Goal: Use online tool/utility: Utilize a website feature to perform a specific function

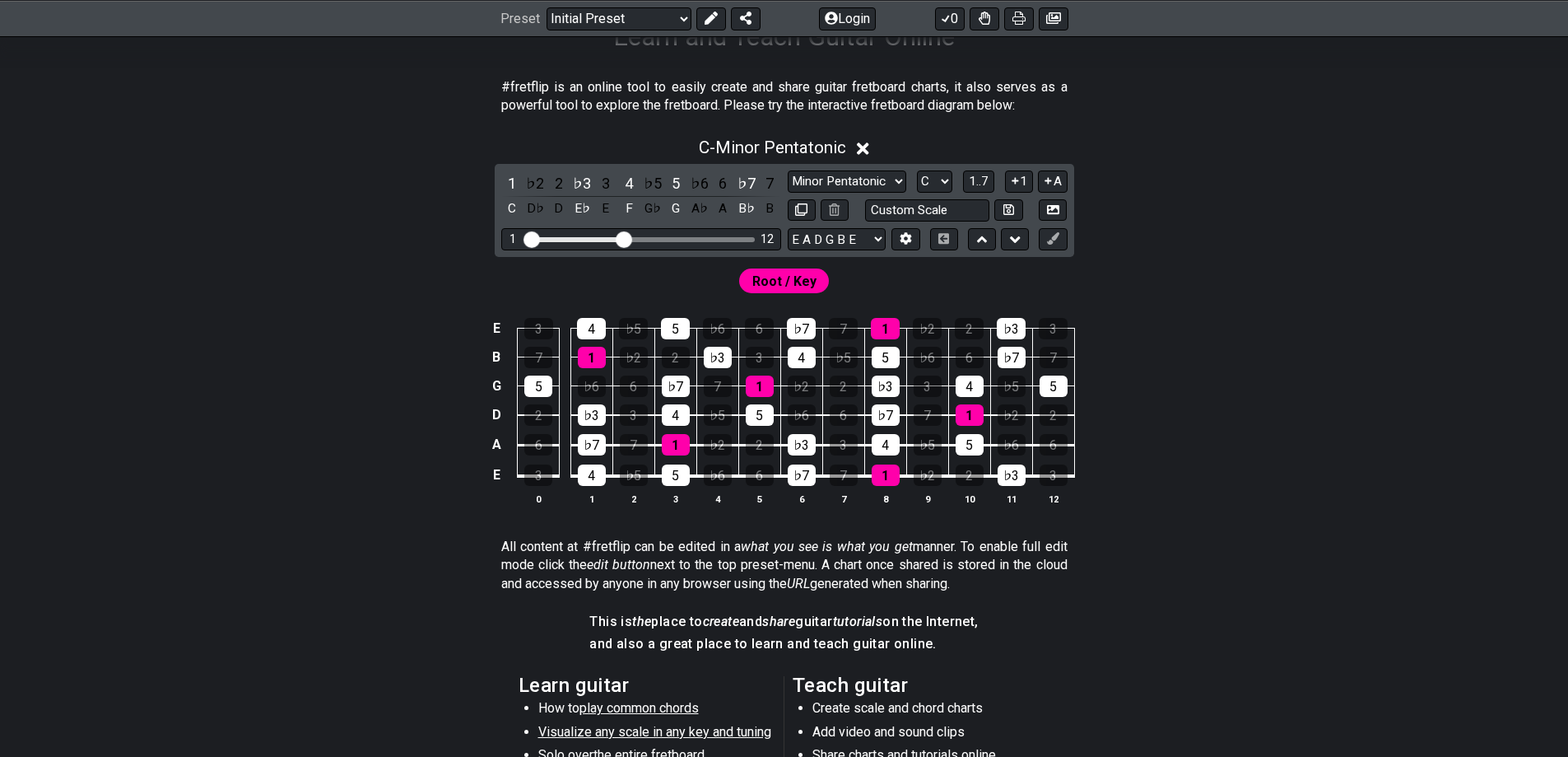
scroll to position [329, 0]
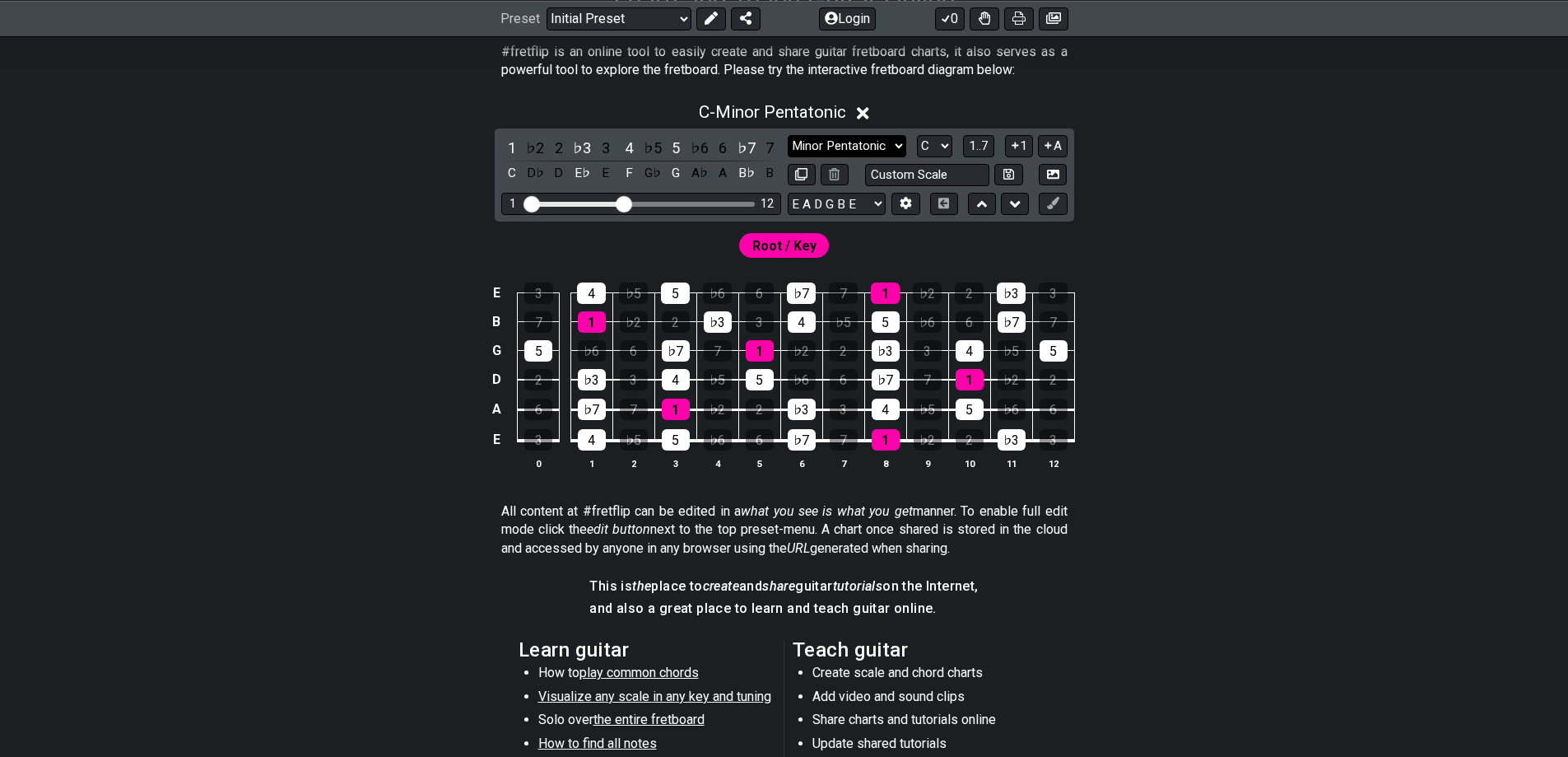
click at [890, 140] on select "Minor Pentatonic Click to edit Minor Pentatonic Major Pentatonic Minor Blues Ma…" at bounding box center [847, 146] width 119 height 23
click at [788, 135] on select "Minor Pentatonic Click to edit Minor Pentatonic Major Pentatonic Minor Blues Ma…" at bounding box center [847, 146] width 119 height 23
click at [889, 143] on select "Minor Pentatonic Click to edit Minor Pentatonic Major Pentatonic Minor Blues Ma…" at bounding box center [847, 146] width 119 height 23
select select "Major Blues"
click at [788, 135] on select "Minor Pentatonic Click to edit Minor Pentatonic Major Pentatonic Minor Blues Ma…" at bounding box center [847, 146] width 119 height 23
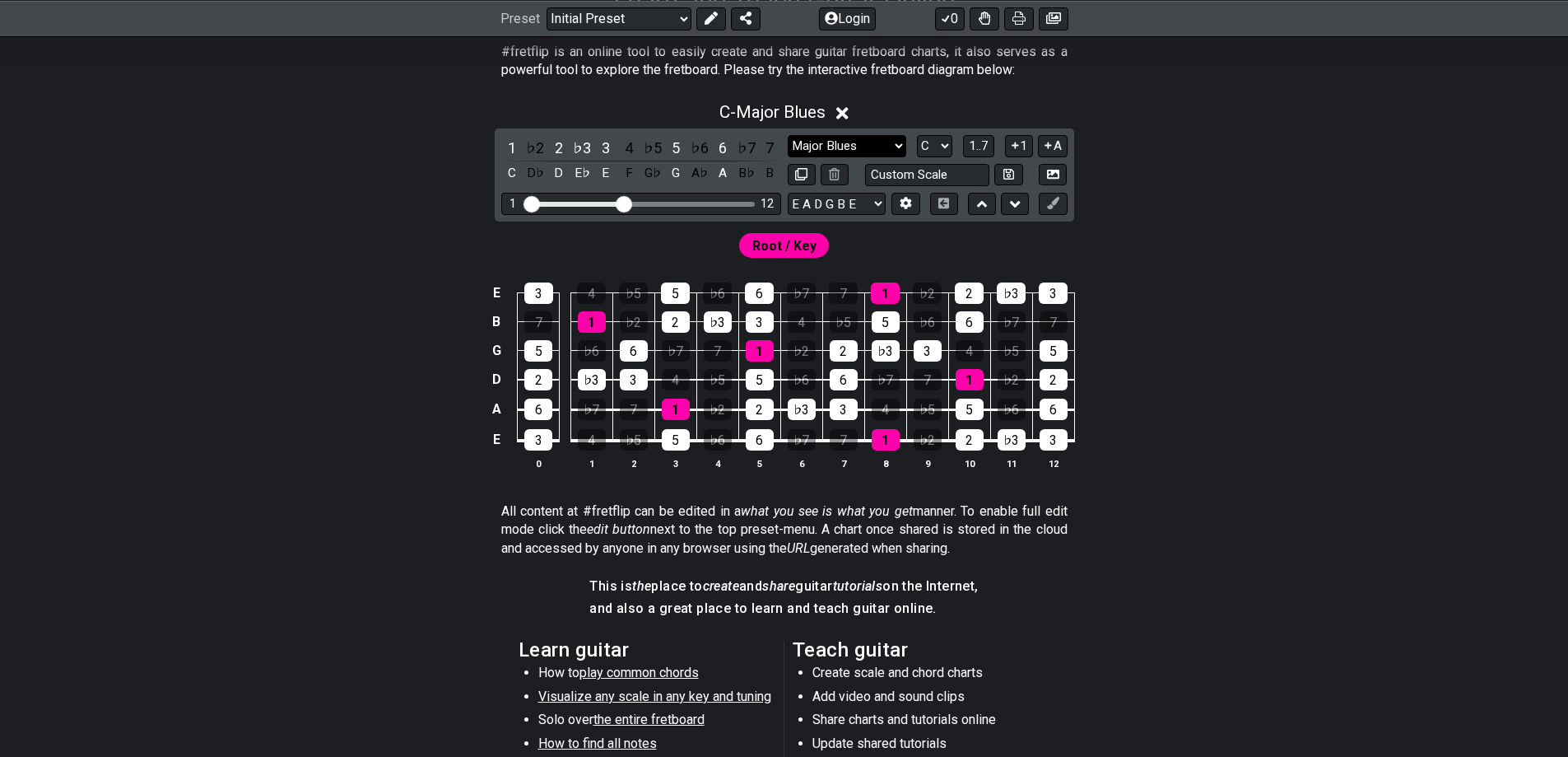
click at [871, 148] on select "Minor Pentatonic Click to edit Minor Pentatonic Major Pentatonic Minor Blues Ma…" at bounding box center [847, 146] width 119 height 23
click at [352, 329] on div "E 3 4 ♭5 5 ♭6 6 ♭7 7 1 ♭2 2 ♭3 3 B 7 1 ♭2 2 ♭3 3 4 ♭5 5 ♭6 6 ♭7 7 G 5 ♭6 6 ♭7 7…" at bounding box center [784, 376] width 1284 height 231
click at [947, 139] on select "A♭ A A♯ B♭ B C C♯ D♭ D D♯ E♭ E F F♯ G♭ G G♯" at bounding box center [934, 146] width 35 height 23
select select "G"
click at [917, 135] on select "A♭ A A♯ B♭ B C C♯ D♭ D D♯ E♭ E F F♯ G♭ G G♯" at bounding box center [934, 146] width 35 height 23
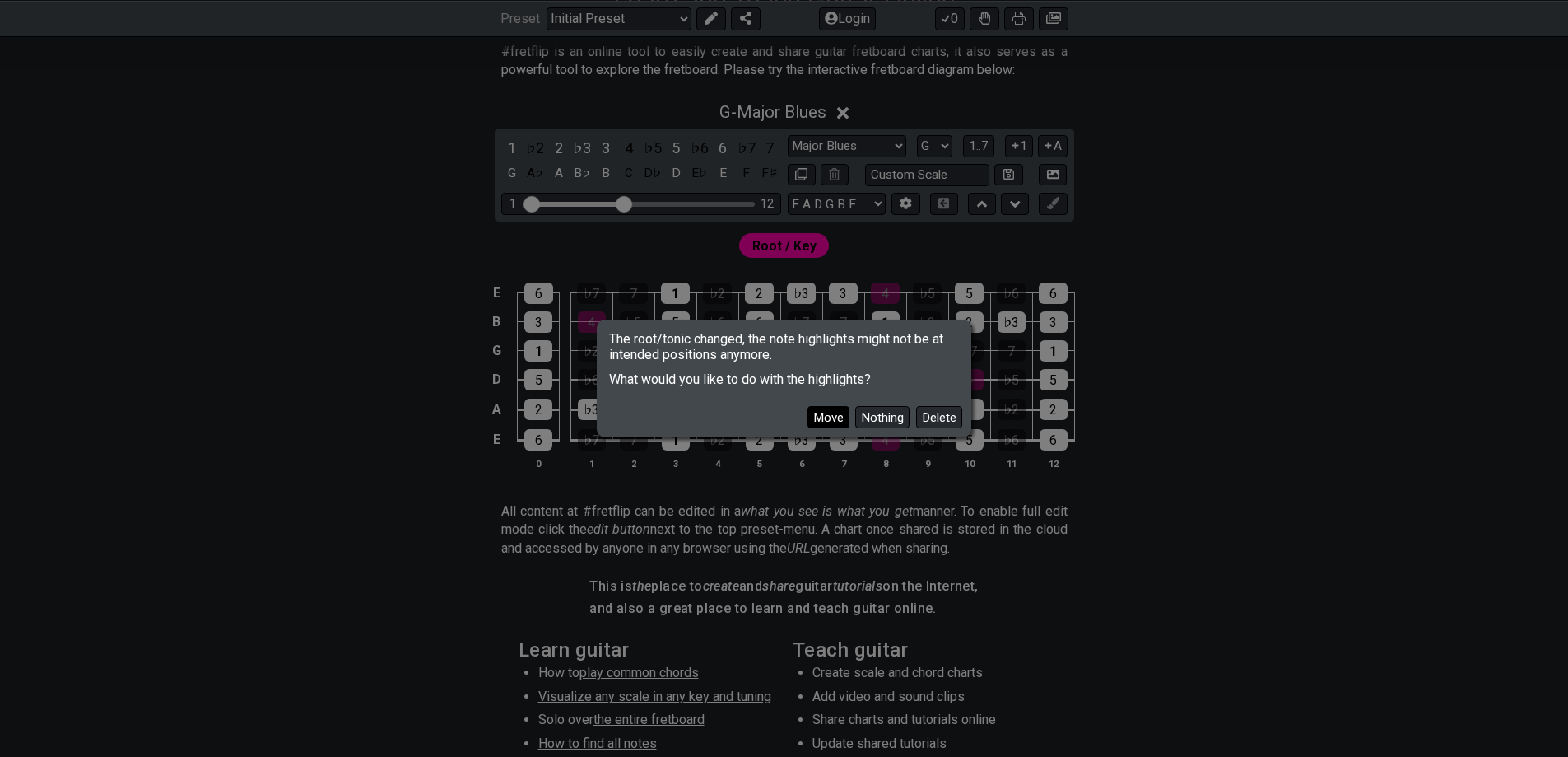
click at [830, 423] on button "Move" at bounding box center [829, 417] width 42 height 23
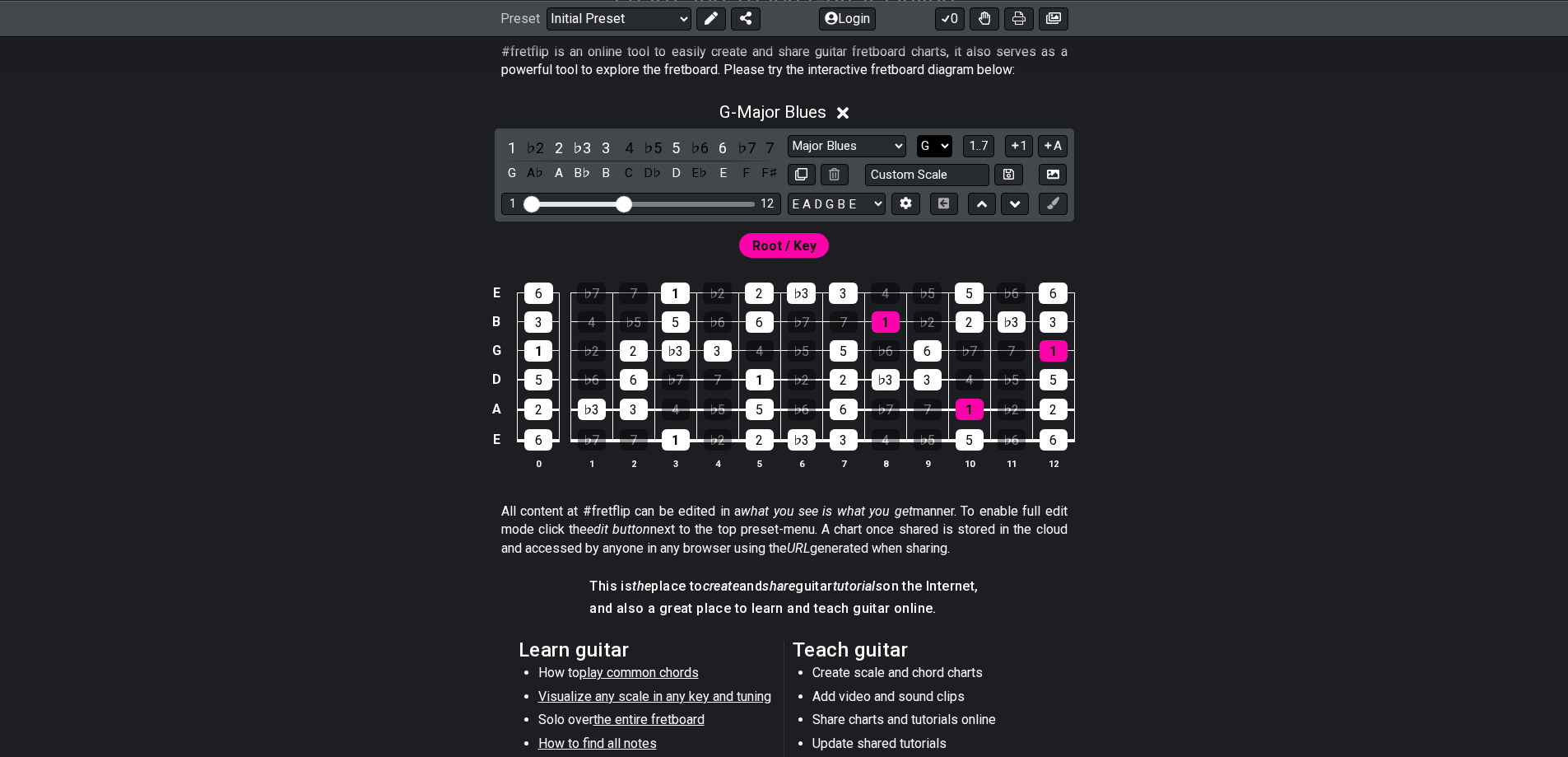
click at [946, 145] on select "A♭ A A♯ B♭ B C C♯ D♭ D D♯ E♭ E F F♯ G♭ G G♯" at bounding box center [934, 146] width 35 height 23
drag, startPoint x: 1129, startPoint y: 199, endPoint x: 1054, endPoint y: 193, distance: 75.2
click at [1129, 199] on div "G - Major Blues 1 ♭2 2 ♭3 3 4 ♭5 5 ♭6 6 ♭7 7 G A♭ A B♭ B C D♭ D E♭ E F F♯ Minor…" at bounding box center [784, 292] width 1284 height 401
click at [972, 177] on input "text" at bounding box center [927, 175] width 125 height 23
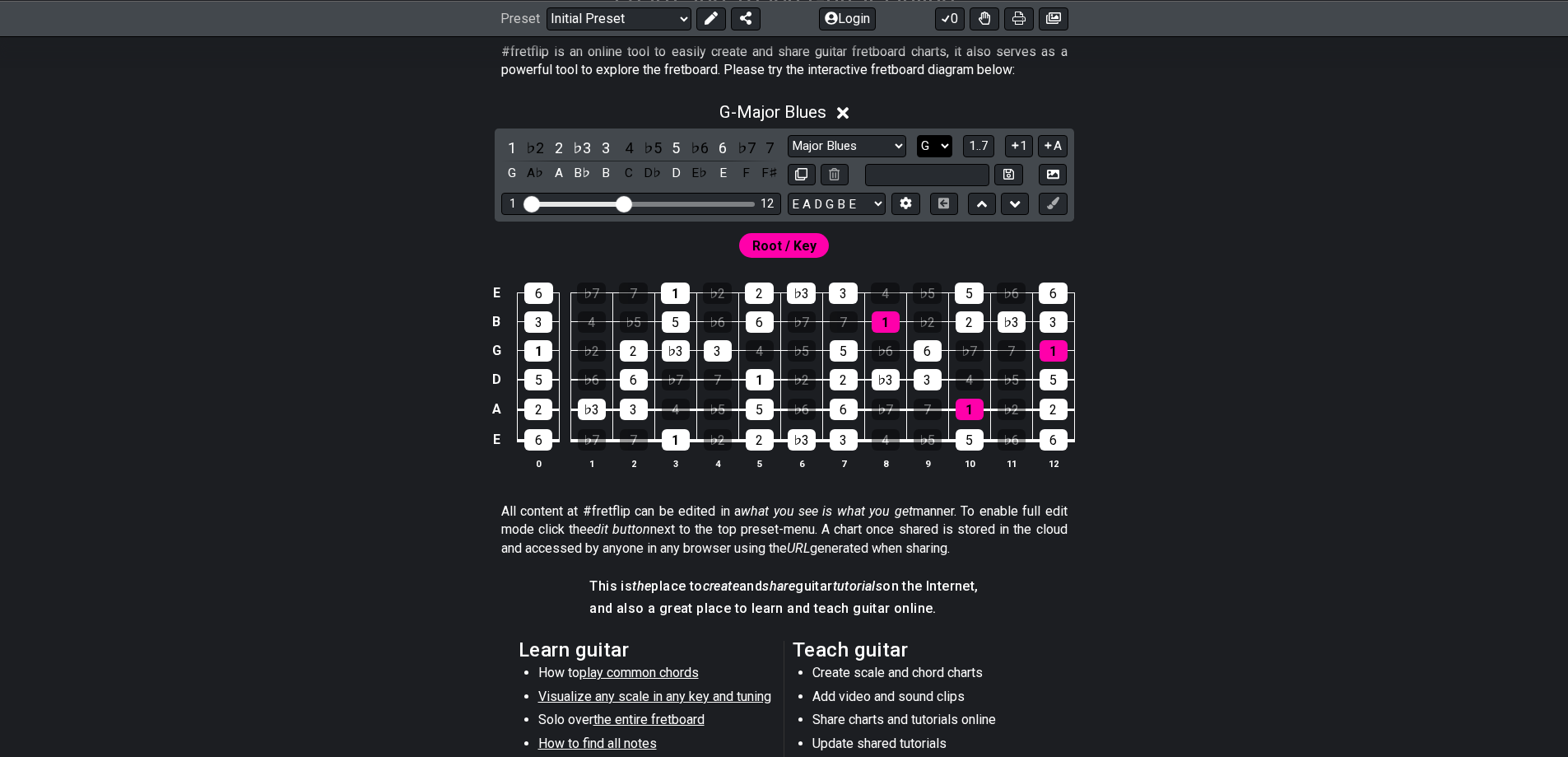
type input "Custom Scale"
click at [944, 149] on select "A♭ A A♯ B♭ B C C♯ D♭ D D♯ E♭ E F F♯ G♭ G G♯" at bounding box center [934, 146] width 35 height 23
click at [917, 135] on select "A♭ A A♯ B♭ B C C♯ D♭ D D♯ E♭ E F F♯ G♭ G G♯" at bounding box center [934, 146] width 35 height 23
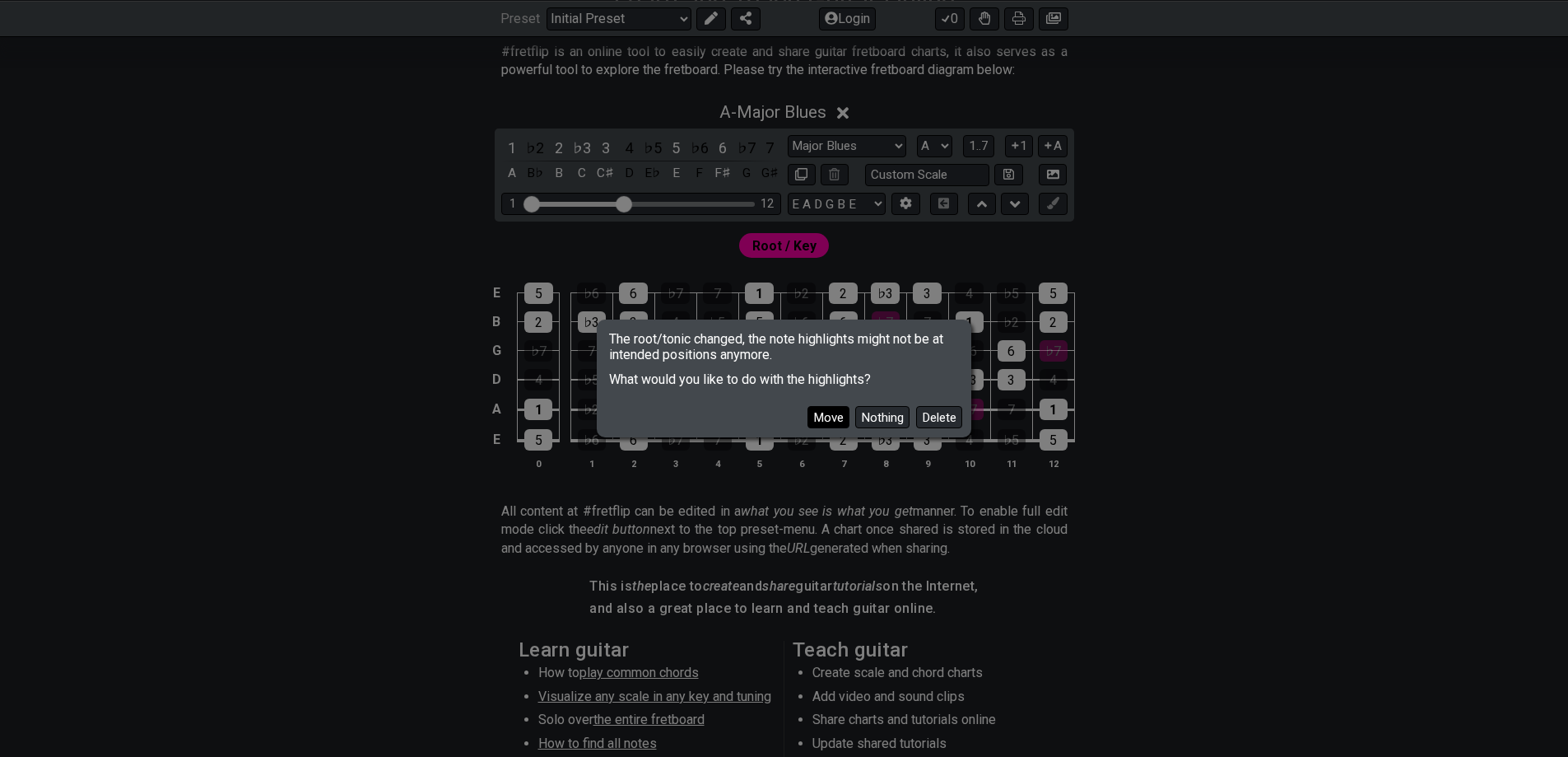
click at [835, 417] on button "Move" at bounding box center [829, 417] width 42 height 23
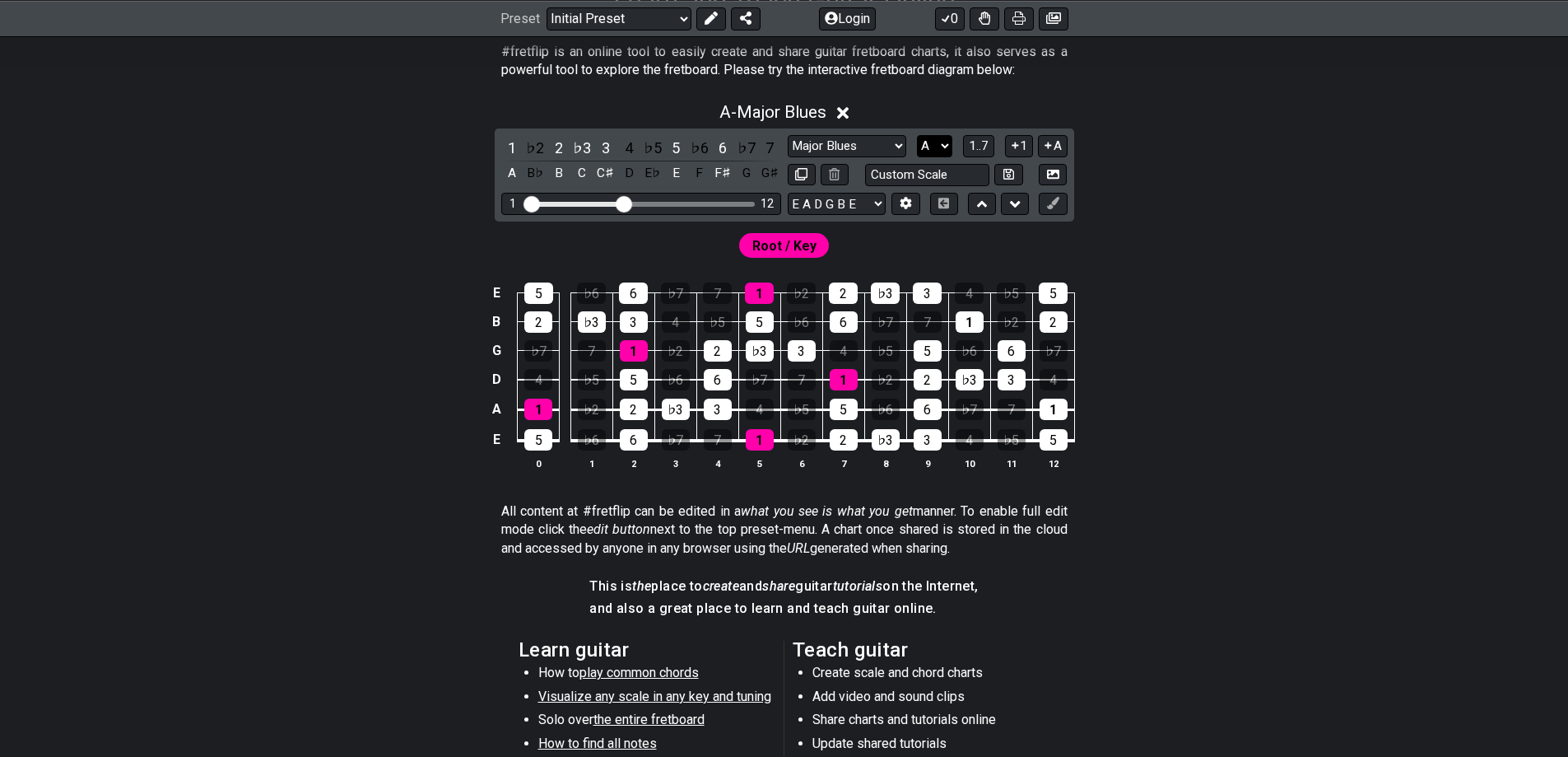
click at [952, 140] on select "A♭ A A♯ B♭ B C C♯ D♭ D D♯ E♭ E F F♯ G♭ G G♯" at bounding box center [934, 146] width 35 height 23
select select "B"
click at [917, 135] on select "A♭ A A♯ B♭ B C C♯ D♭ D D♯ E♭ E F F♯ G♭ G G♯" at bounding box center [934, 146] width 35 height 23
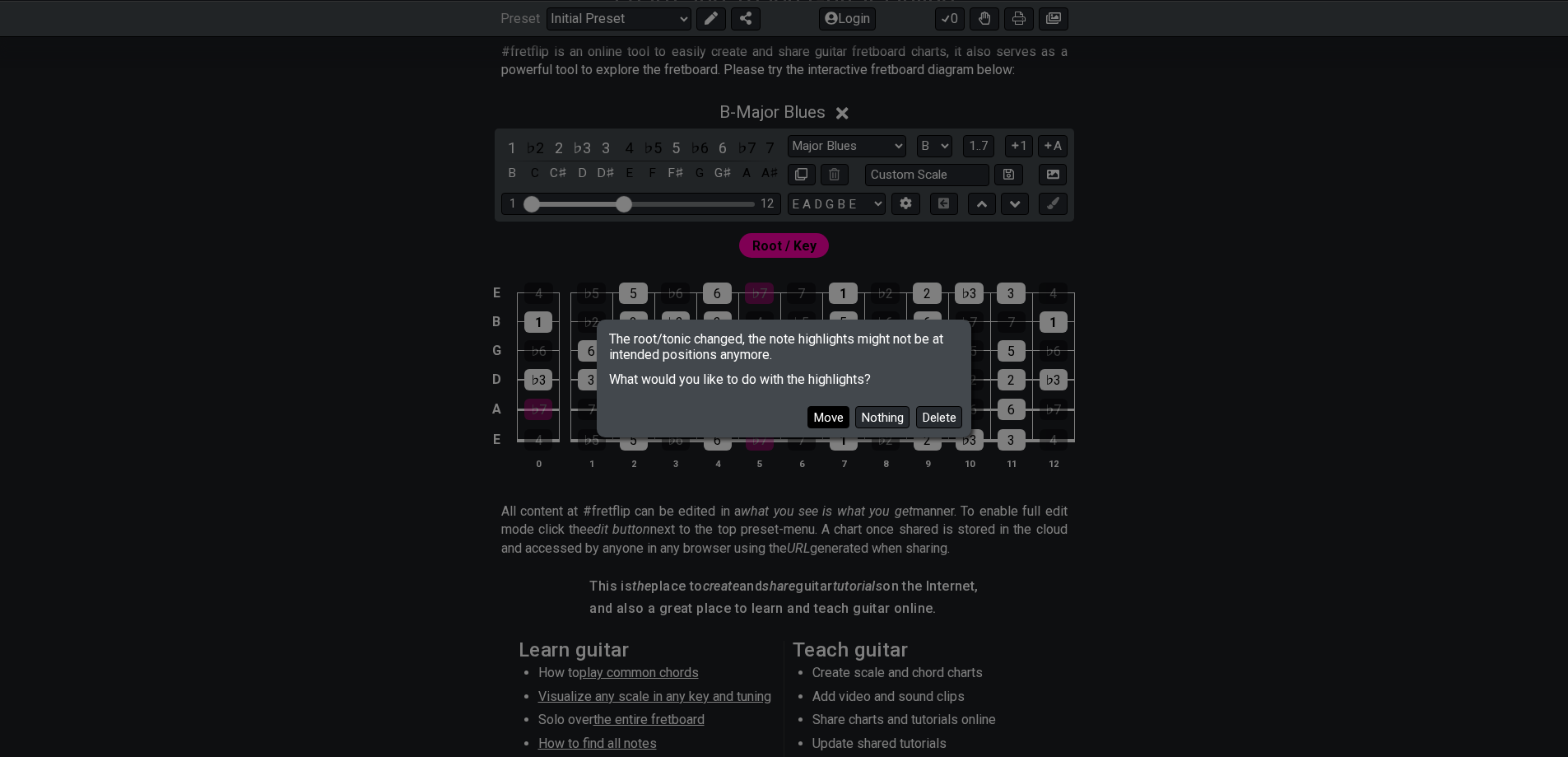
click at [820, 408] on button "Move" at bounding box center [829, 417] width 42 height 23
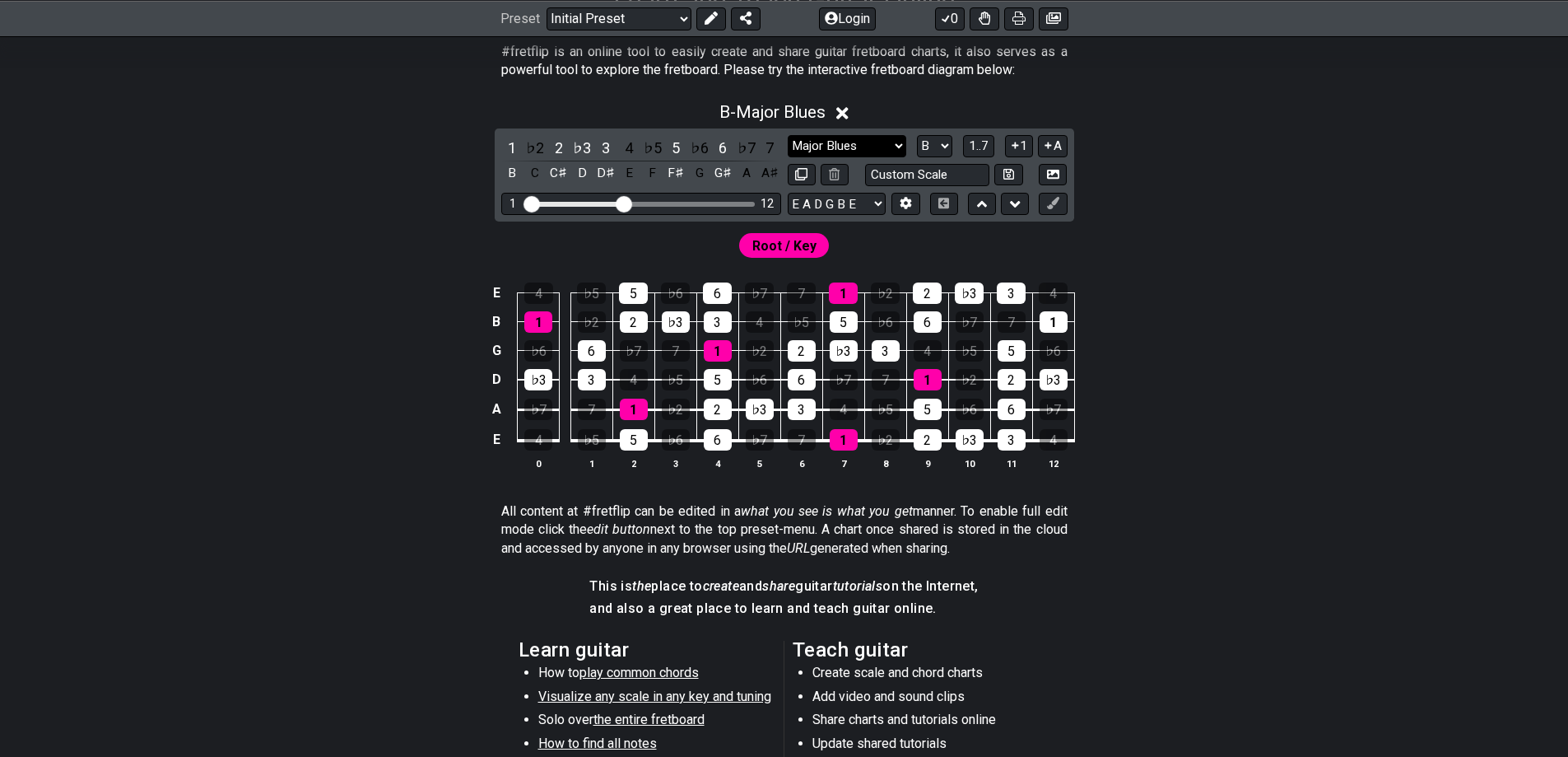
click at [894, 146] on select "Minor Pentatonic Click to edit Minor Pentatonic Major Pentatonic Minor Blues Ma…" at bounding box center [847, 146] width 119 height 23
click at [788, 135] on select "Minor Pentatonic Click to edit Minor Pentatonic Major Pentatonic Minor Blues Ma…" at bounding box center [847, 146] width 119 height 23
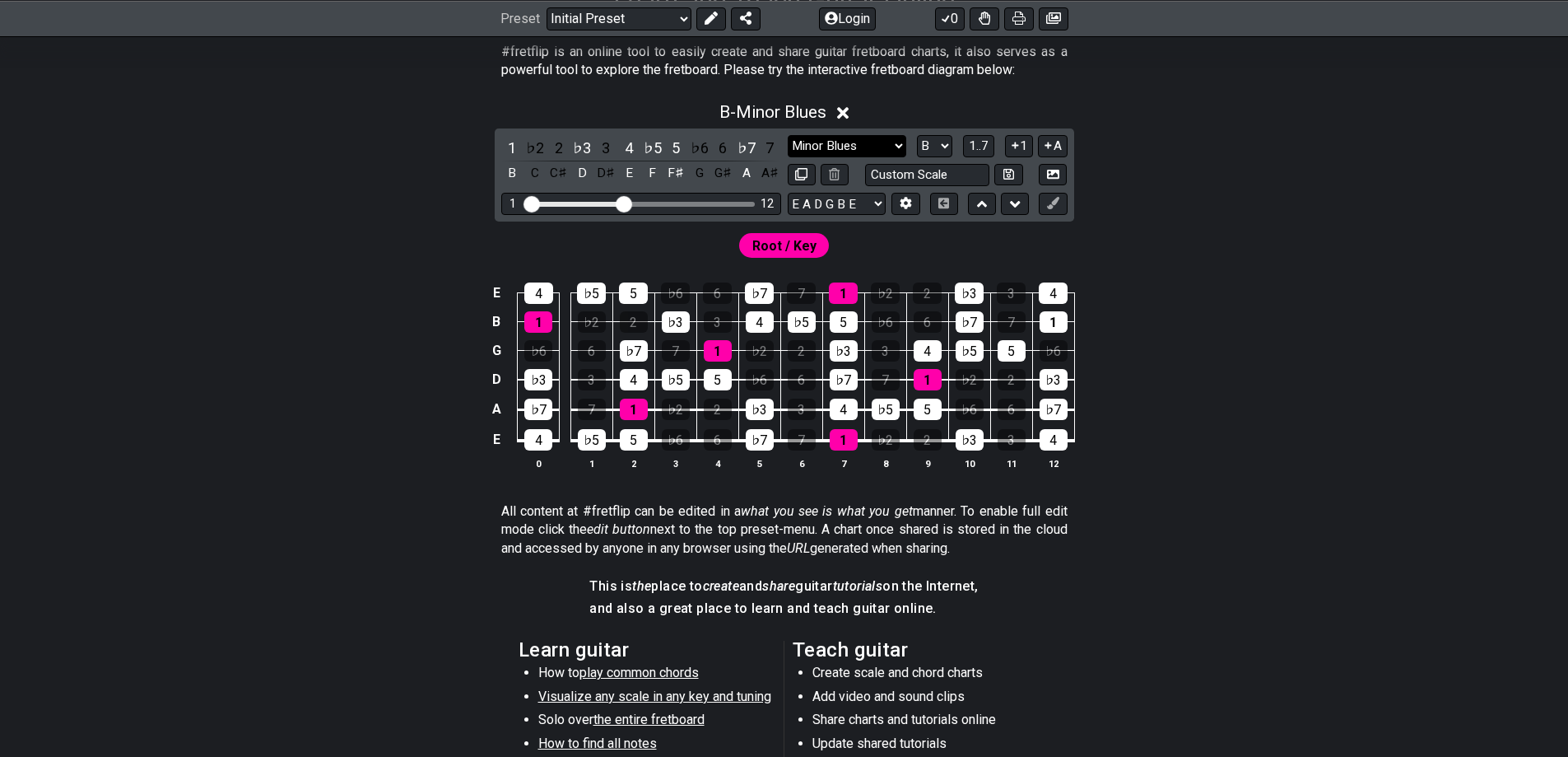
click at [878, 142] on select "Minor Pentatonic Click to edit Minor Pentatonic Major Pentatonic Minor Blues Ma…" at bounding box center [847, 146] width 119 height 23
select select "Major Blues"
click at [788, 135] on select "Minor Pentatonic Click to edit Minor Pentatonic Major Pentatonic Minor Blues Ma…" at bounding box center [847, 146] width 119 height 23
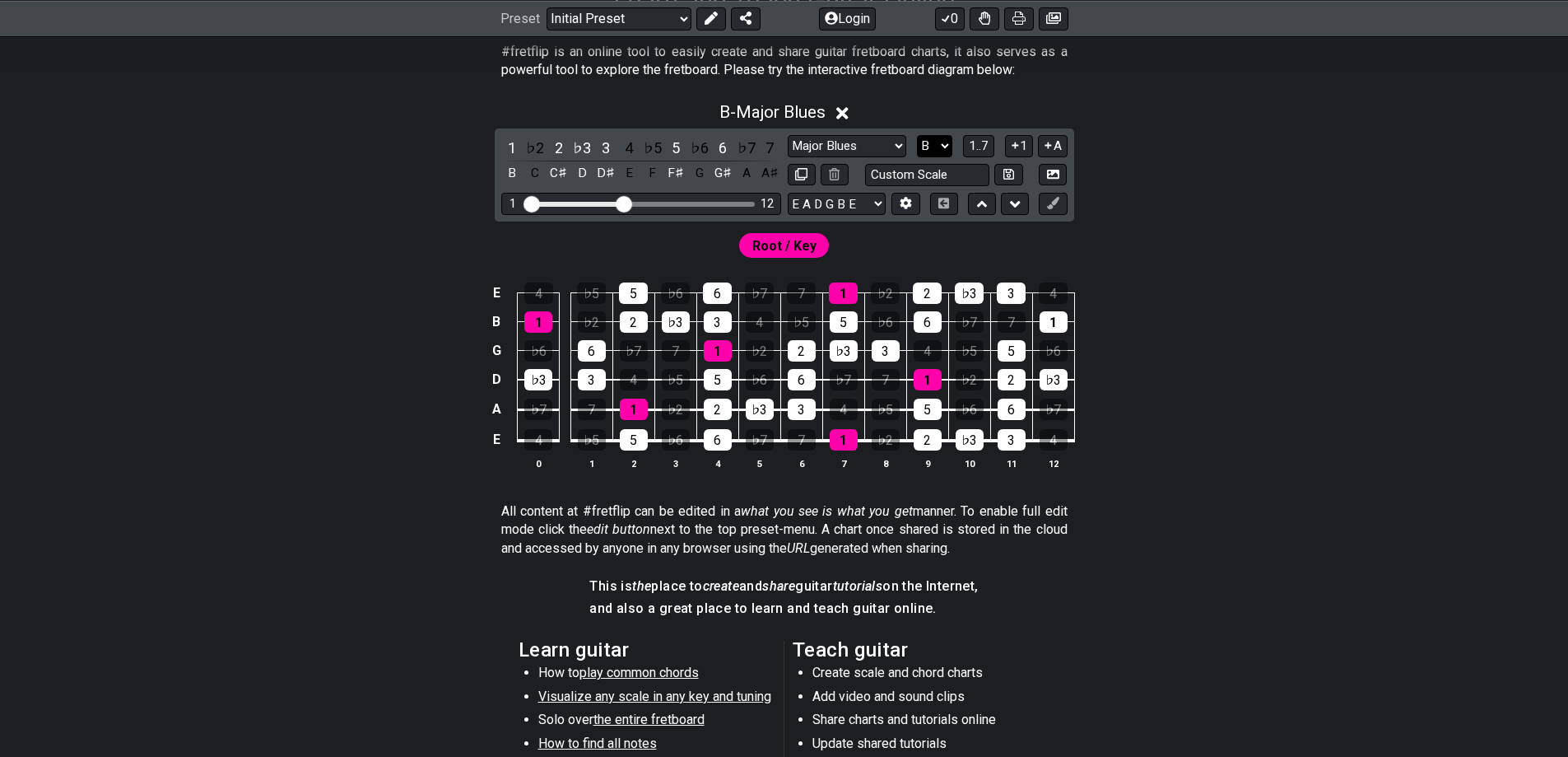
click at [944, 145] on select "A♭ A A♯ B♭ B C C♯ D♭ D D♯ E♭ E F F♯ G♭ G G♯" at bounding box center [934, 146] width 35 height 23
select select "G"
click at [917, 135] on select "A♭ A A♯ B♭ B C C♯ D♭ D D♯ E♭ E F F♯ G♭ G G♯" at bounding box center [934, 146] width 35 height 23
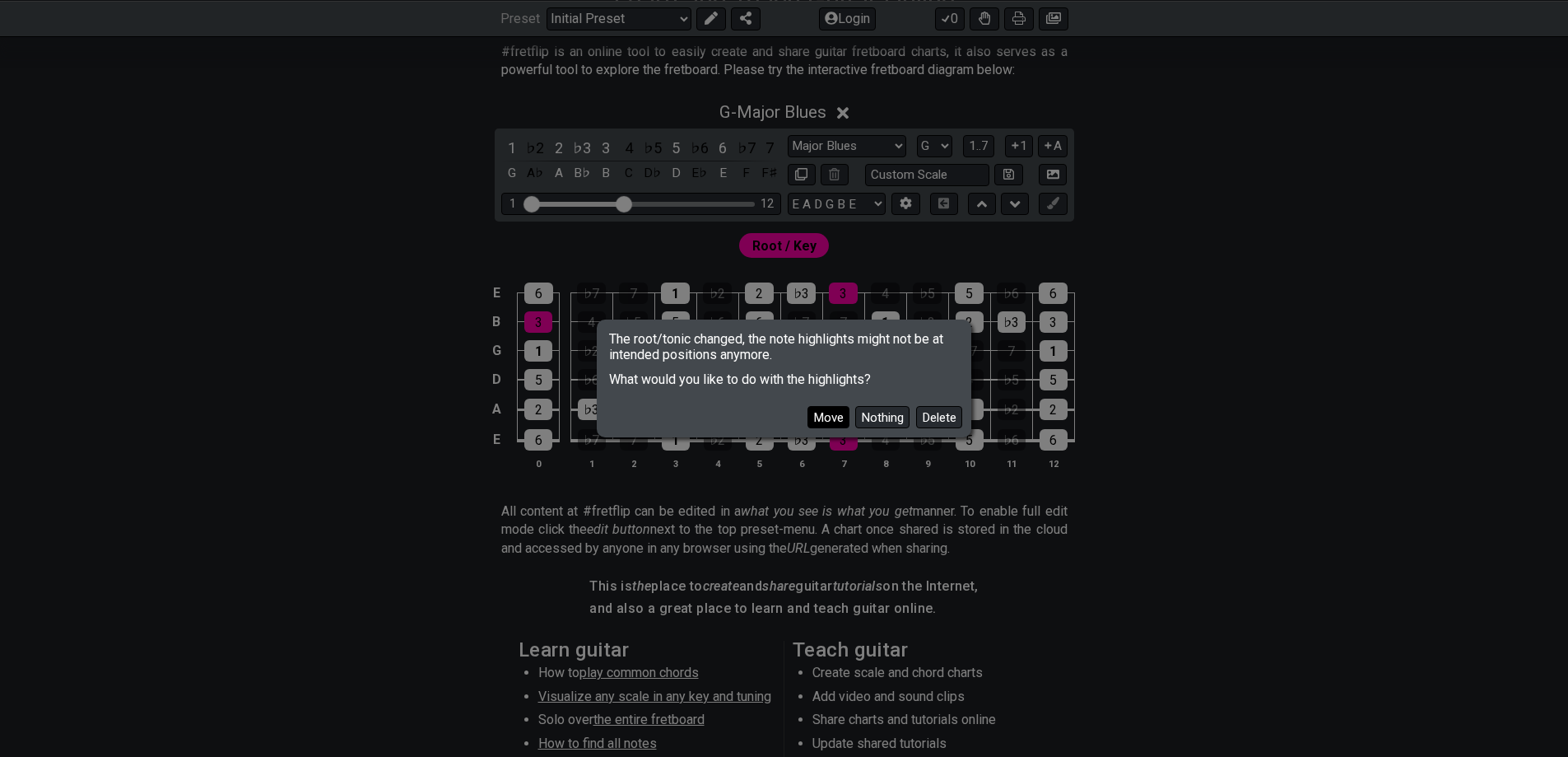
click at [837, 414] on button "Move" at bounding box center [829, 417] width 42 height 23
